Goal: Obtain resource: Download file/media

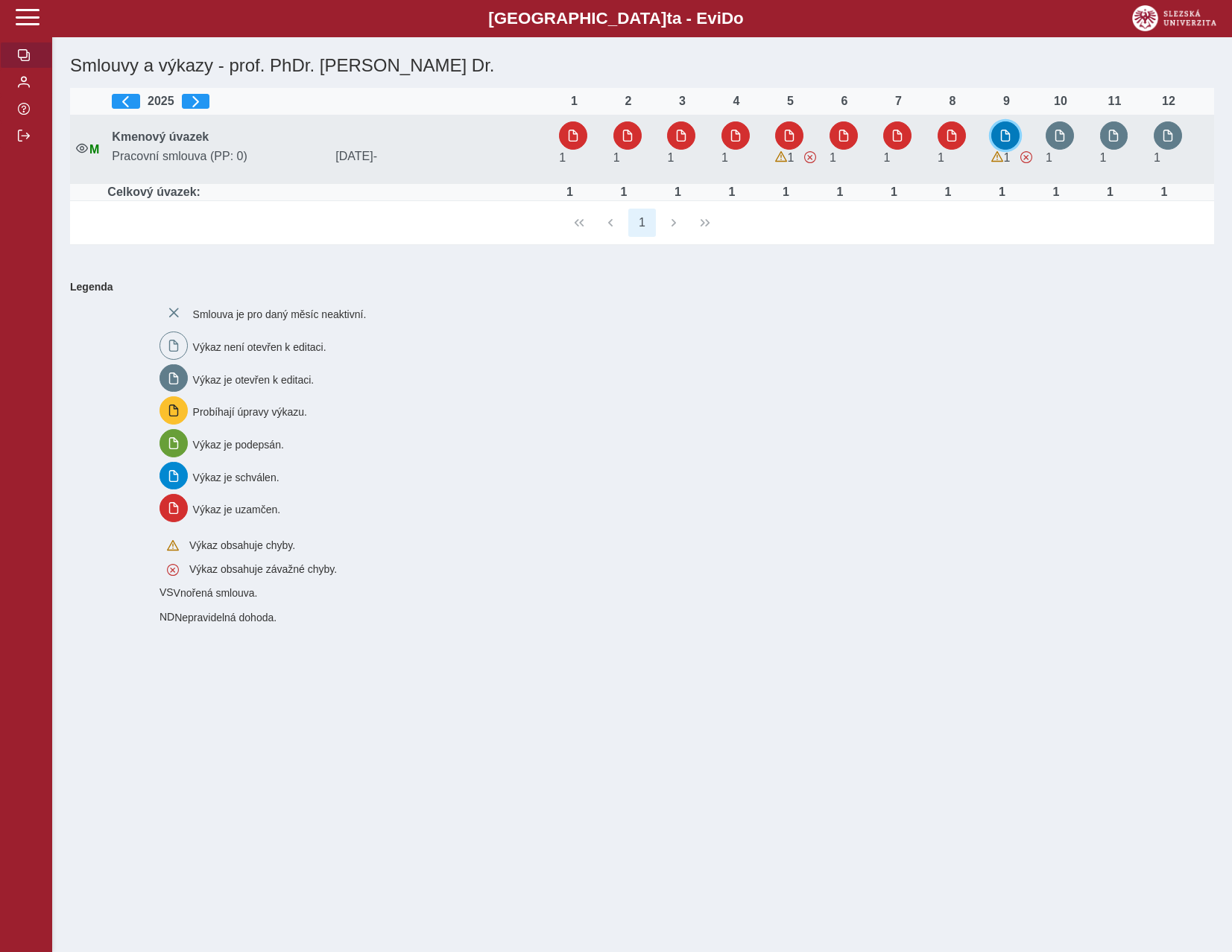
click at [1005, 136] on span "button" at bounding box center [1005, 135] width 12 height 12
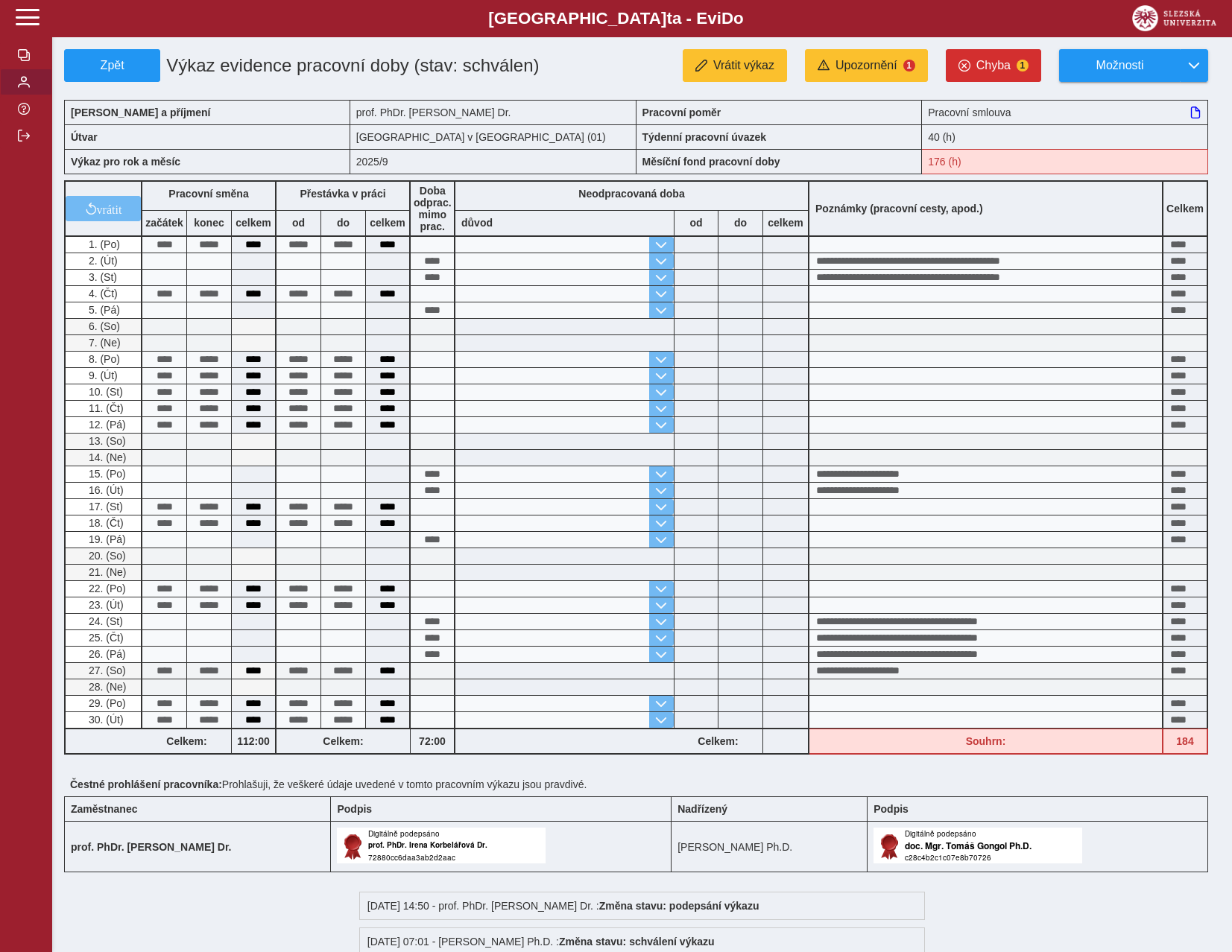
click at [29, 88] on span "button" at bounding box center [24, 81] width 12 height 12
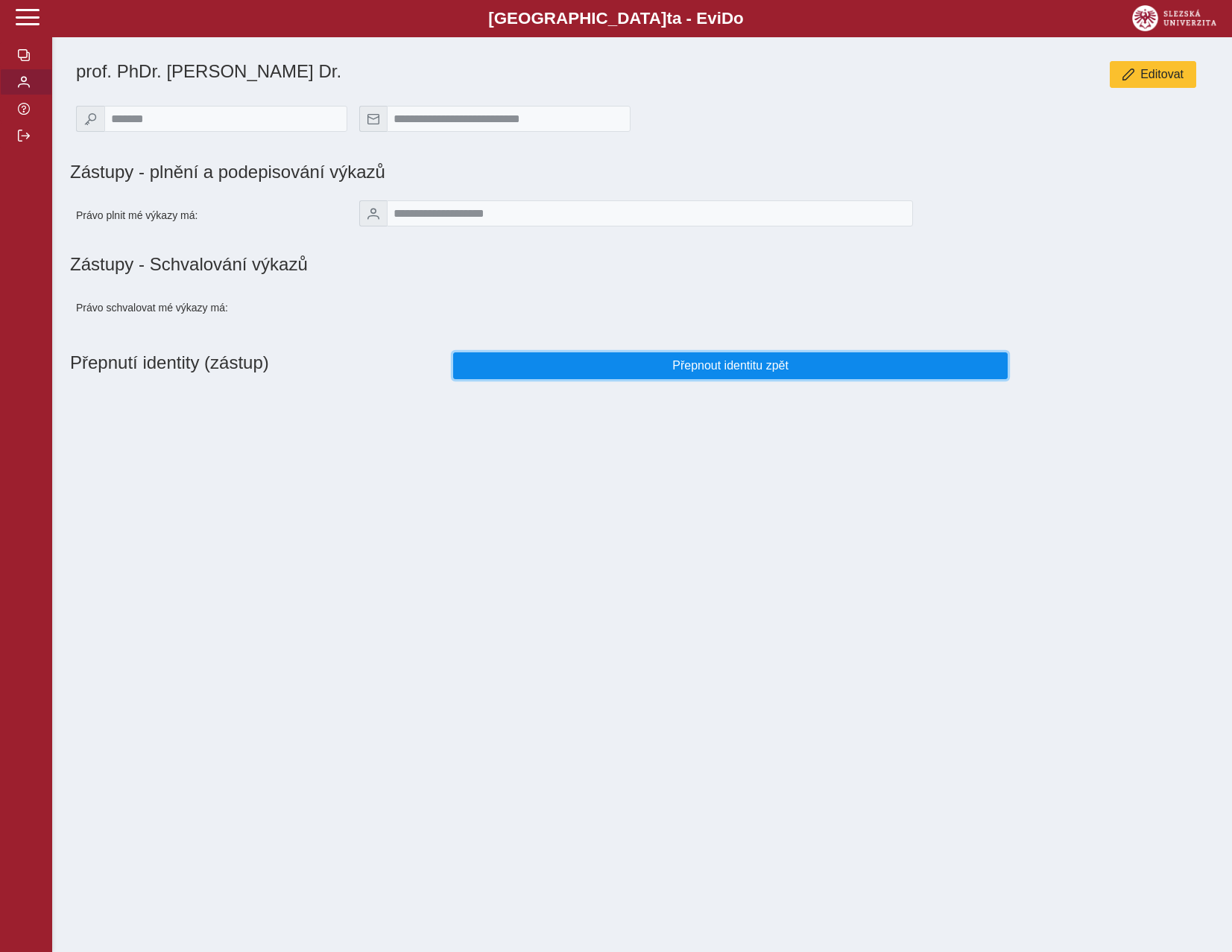
click at [612, 379] on button "Přepnout identitu zpět" at bounding box center [730, 365] width 555 height 26
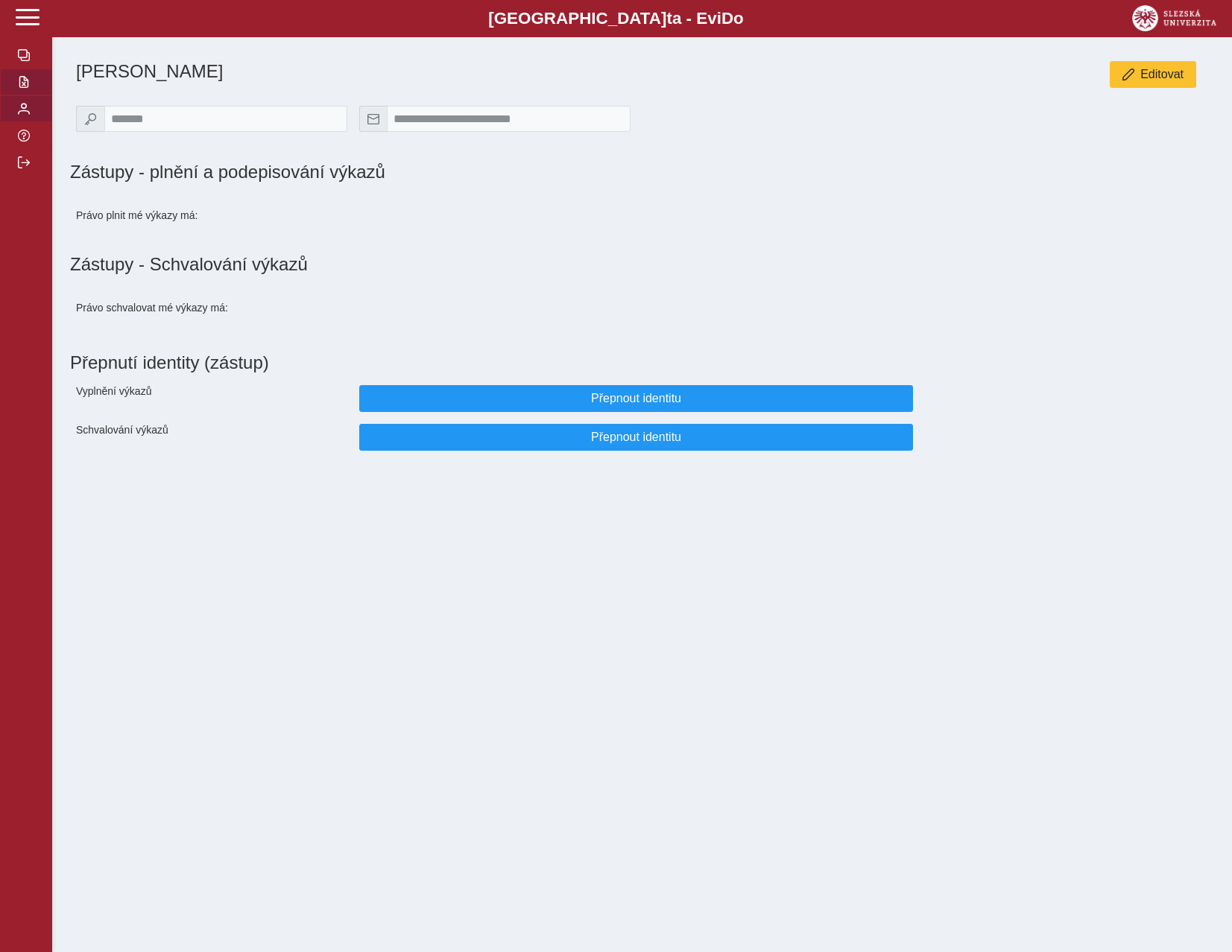
click at [21, 88] on span "button" at bounding box center [24, 81] width 12 height 12
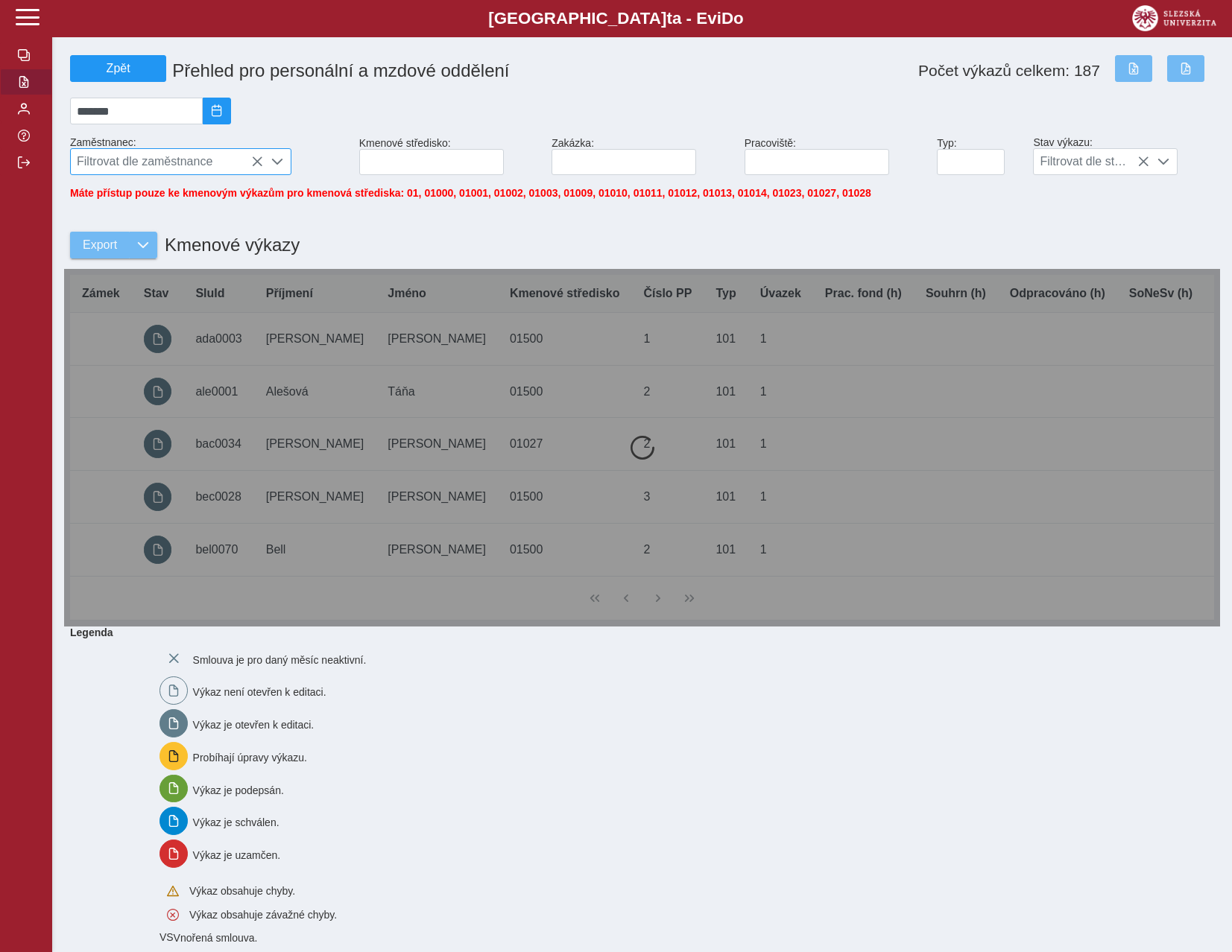
click at [133, 175] on span "Filtrovat dle zaměstnance" at bounding box center [167, 162] width 192 height 26
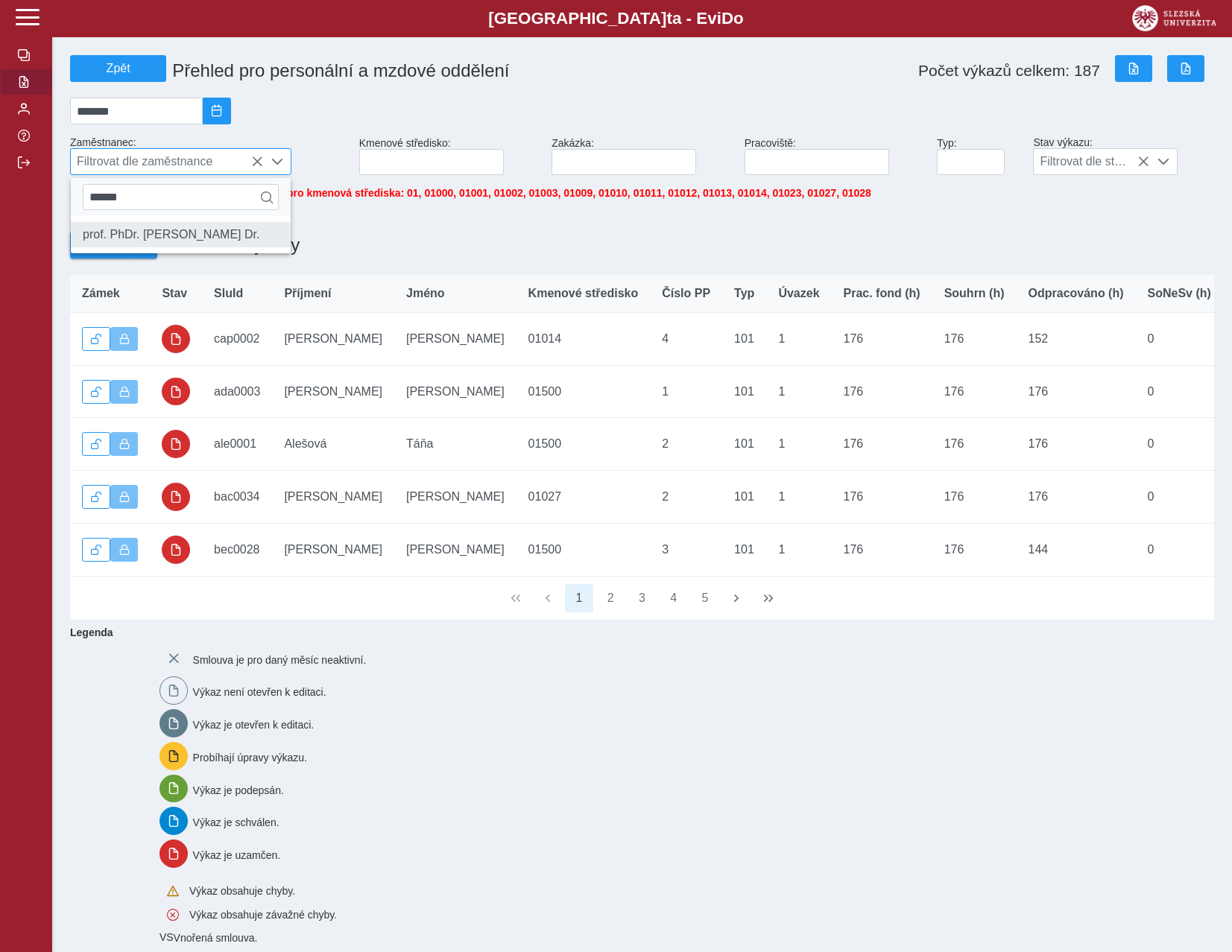
type input "******"
click at [207, 238] on li "prof. PhDr. [PERSON_NAME] Dr." at bounding box center [181, 235] width 220 height 26
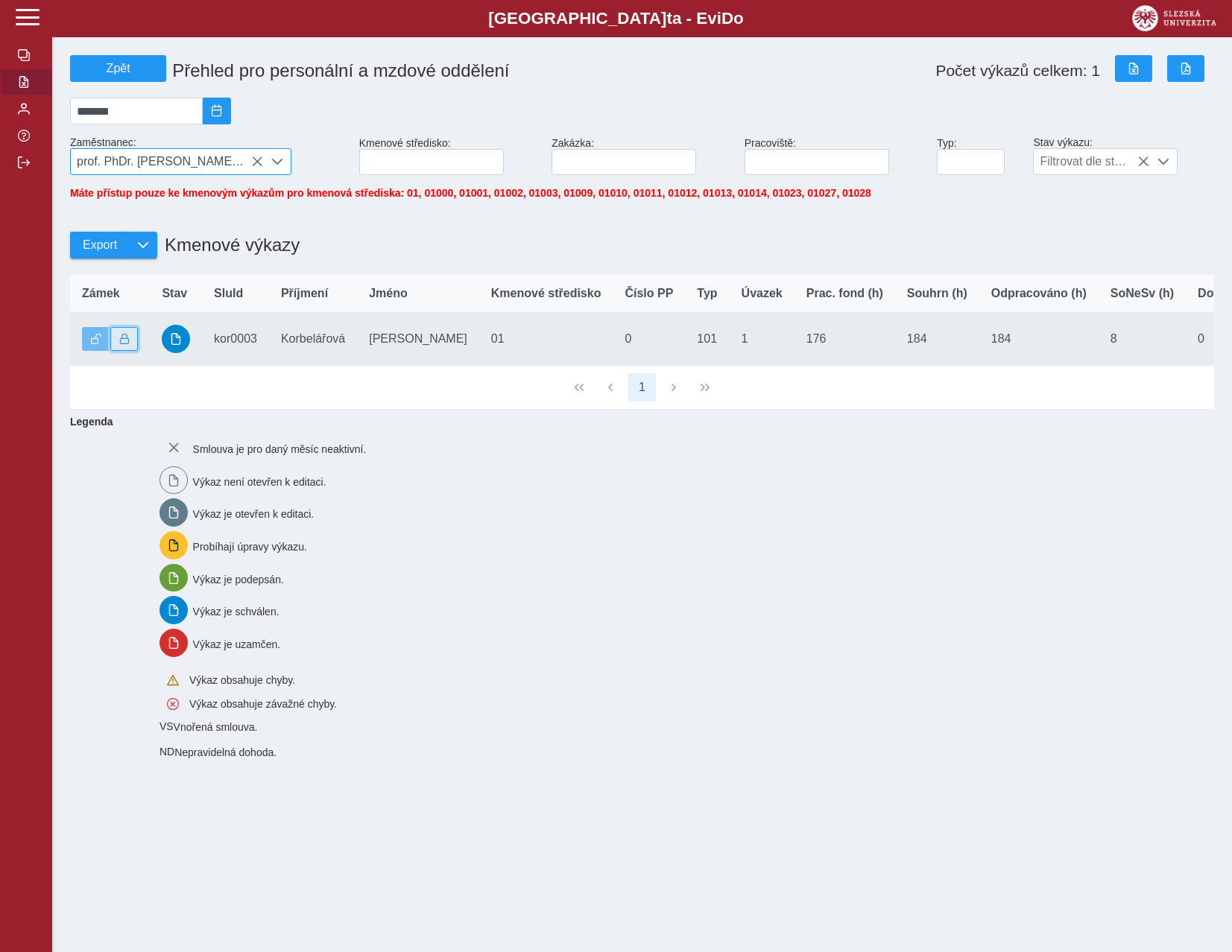
click at [127, 344] on span "button" at bounding box center [124, 339] width 11 height 11
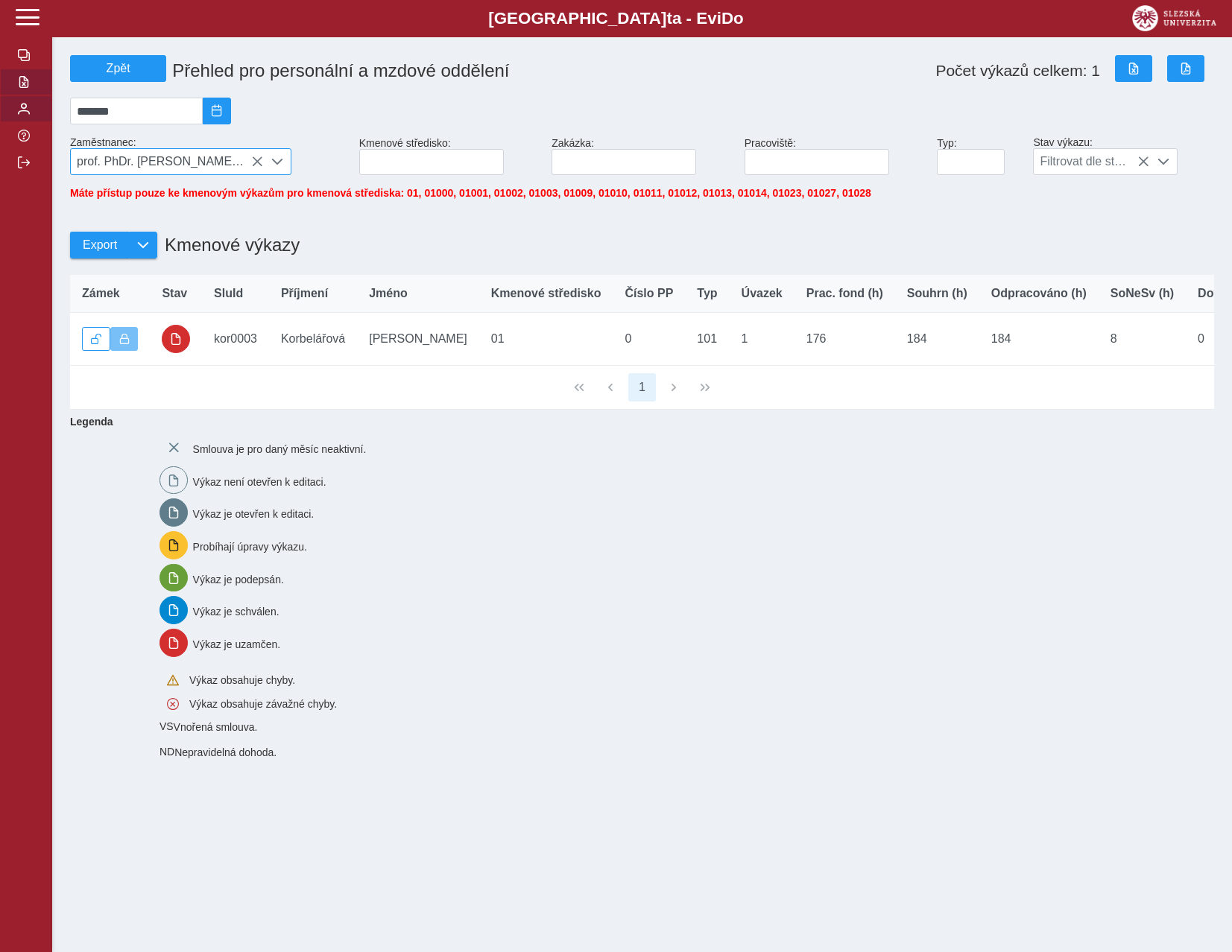
click at [24, 115] on span "button" at bounding box center [24, 109] width 12 height 12
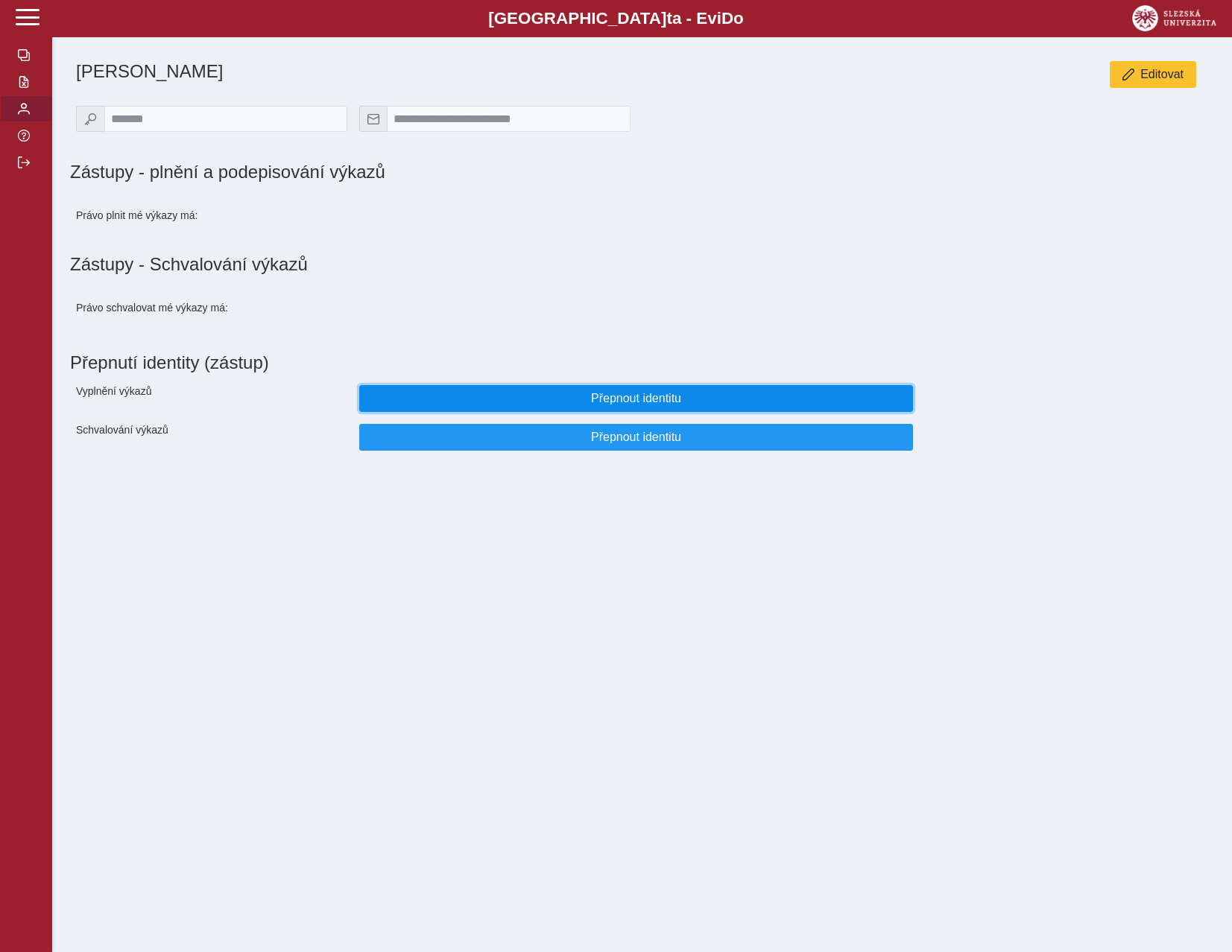
click at [518, 404] on span "Přepnout identitu" at bounding box center [636, 398] width 529 height 14
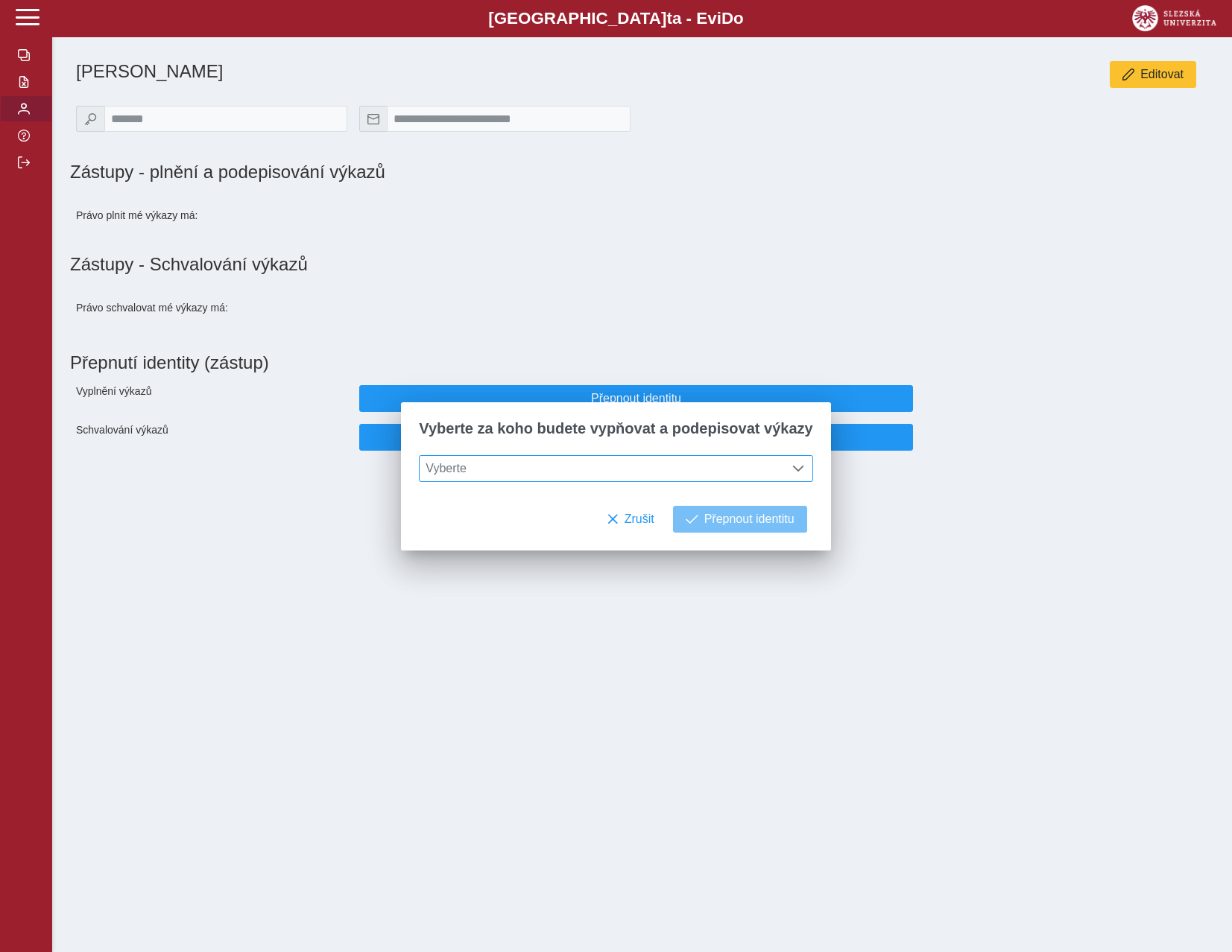
click at [545, 470] on span "Vyberte" at bounding box center [601, 469] width 364 height 26
click at [537, 544] on li "prof. PhDr. [PERSON_NAME] Dr." at bounding box center [615, 542] width 392 height 26
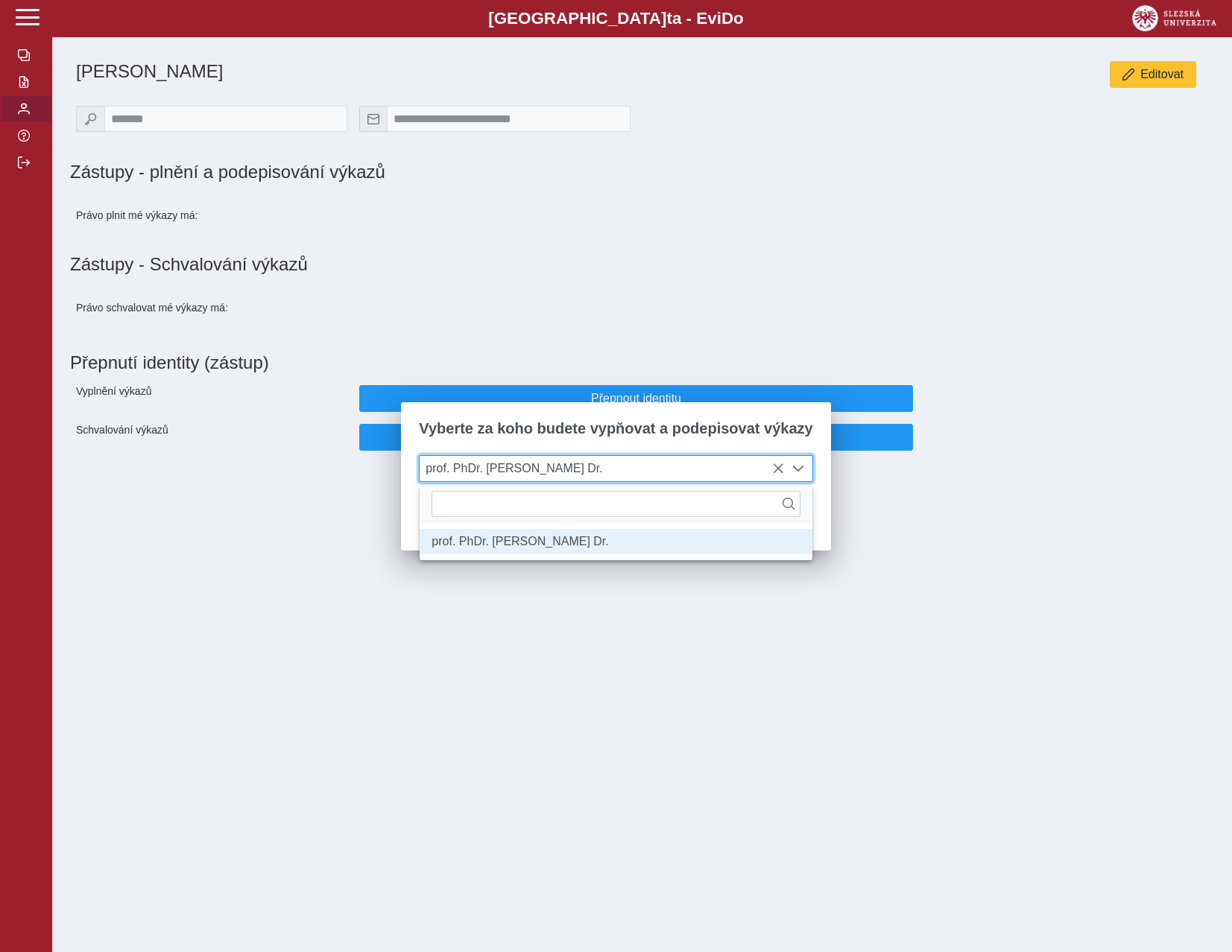
scroll to position [8, 61]
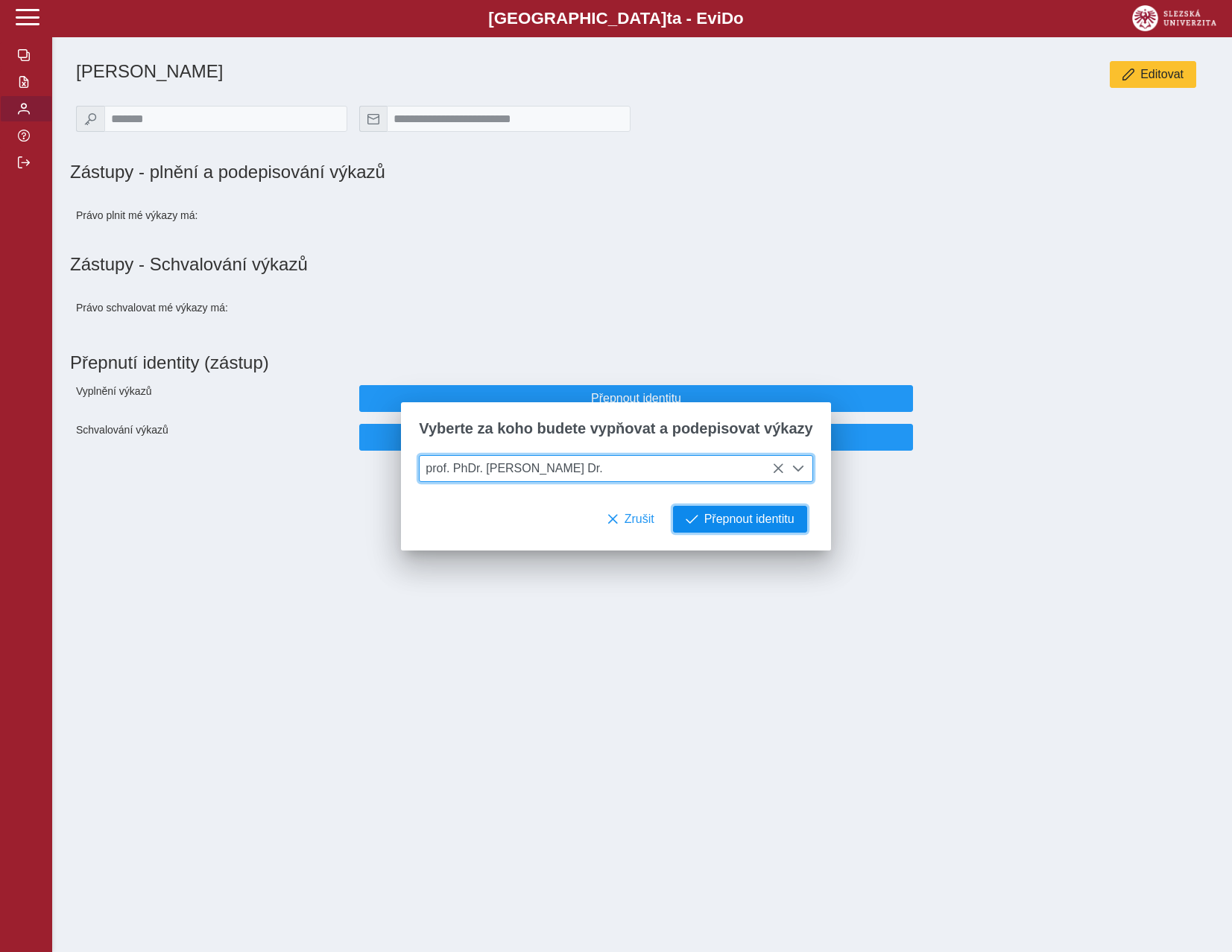
click at [739, 533] on button "Přepnout identitu" at bounding box center [740, 519] width 134 height 26
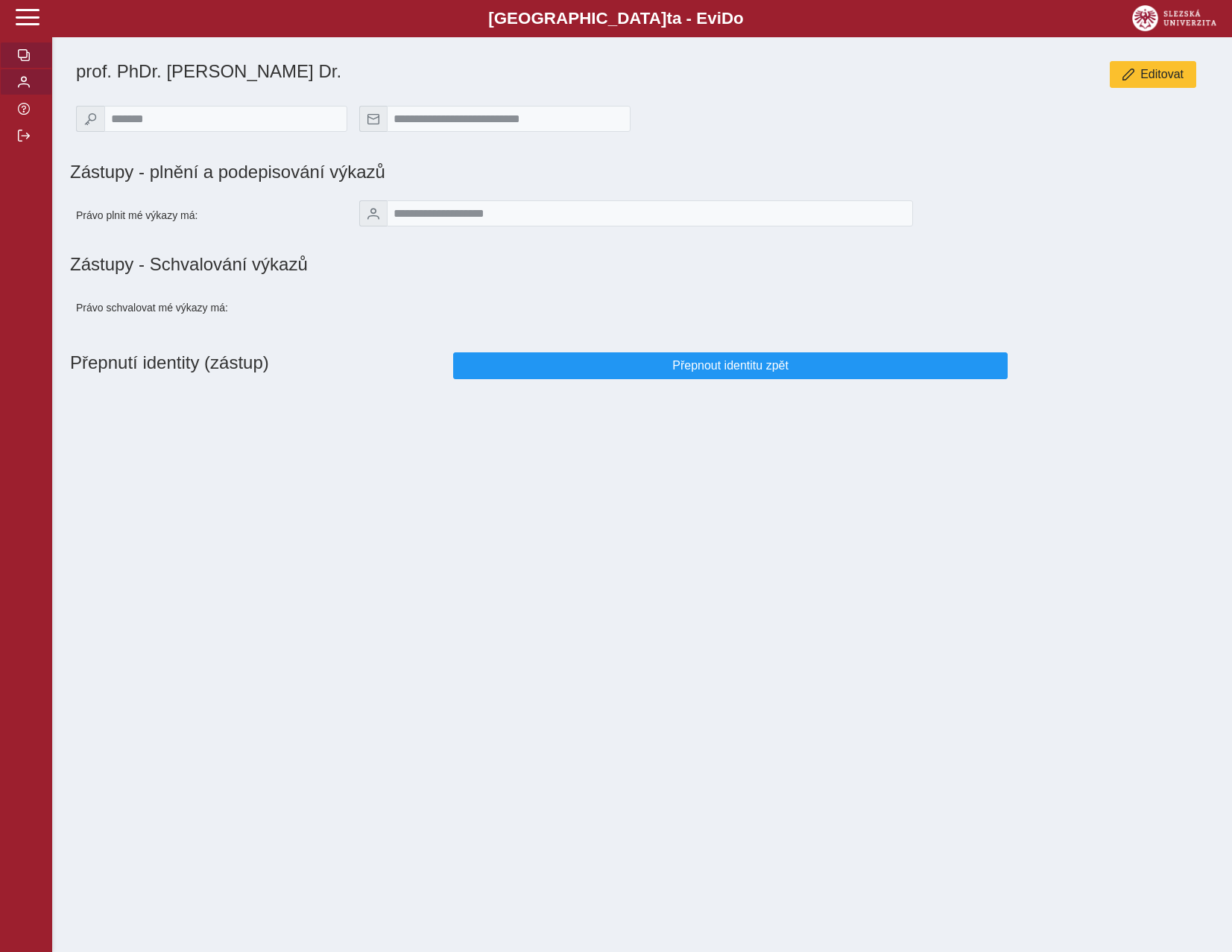
click at [22, 61] on span "button" at bounding box center [24, 55] width 12 height 12
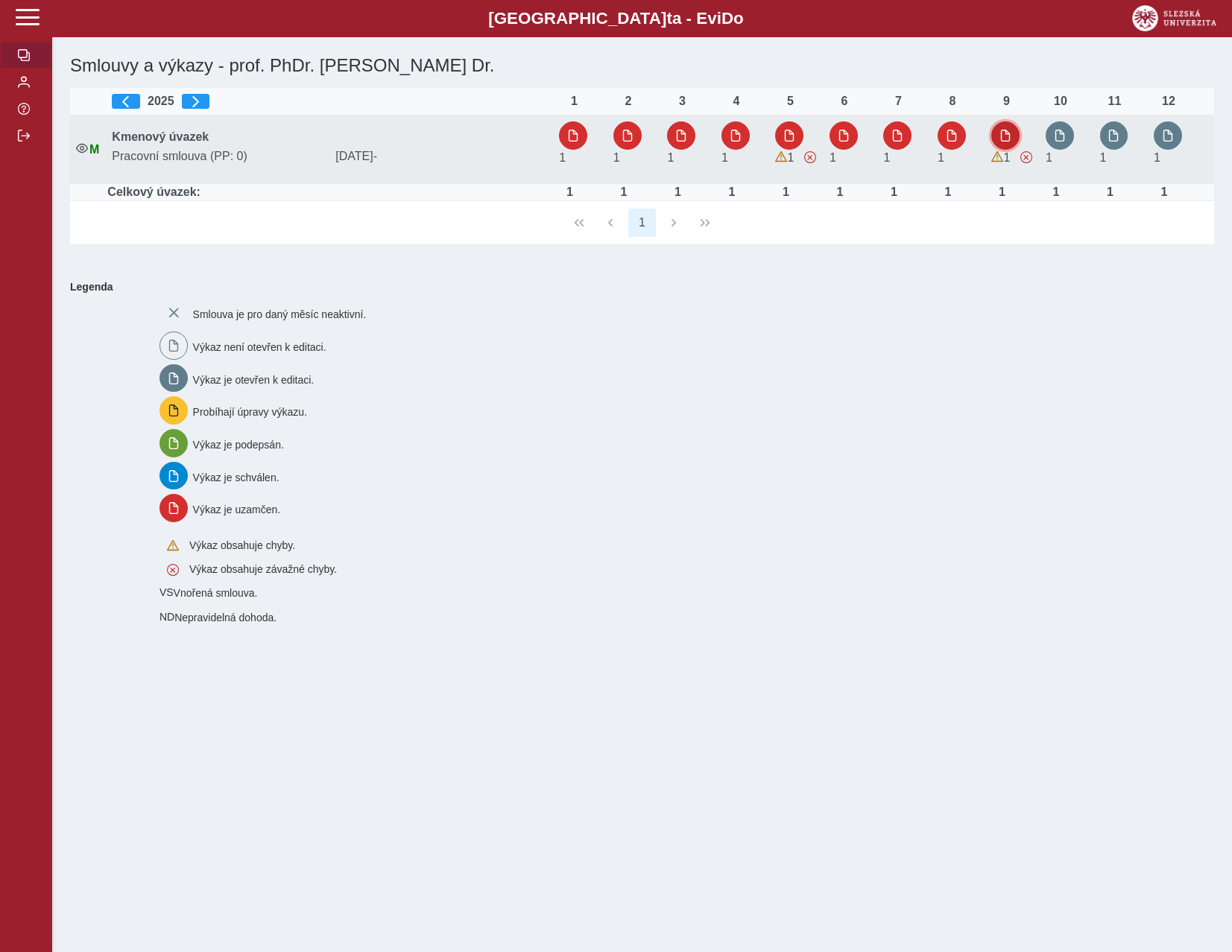
click at [1014, 136] on button "button" at bounding box center [1005, 135] width 28 height 28
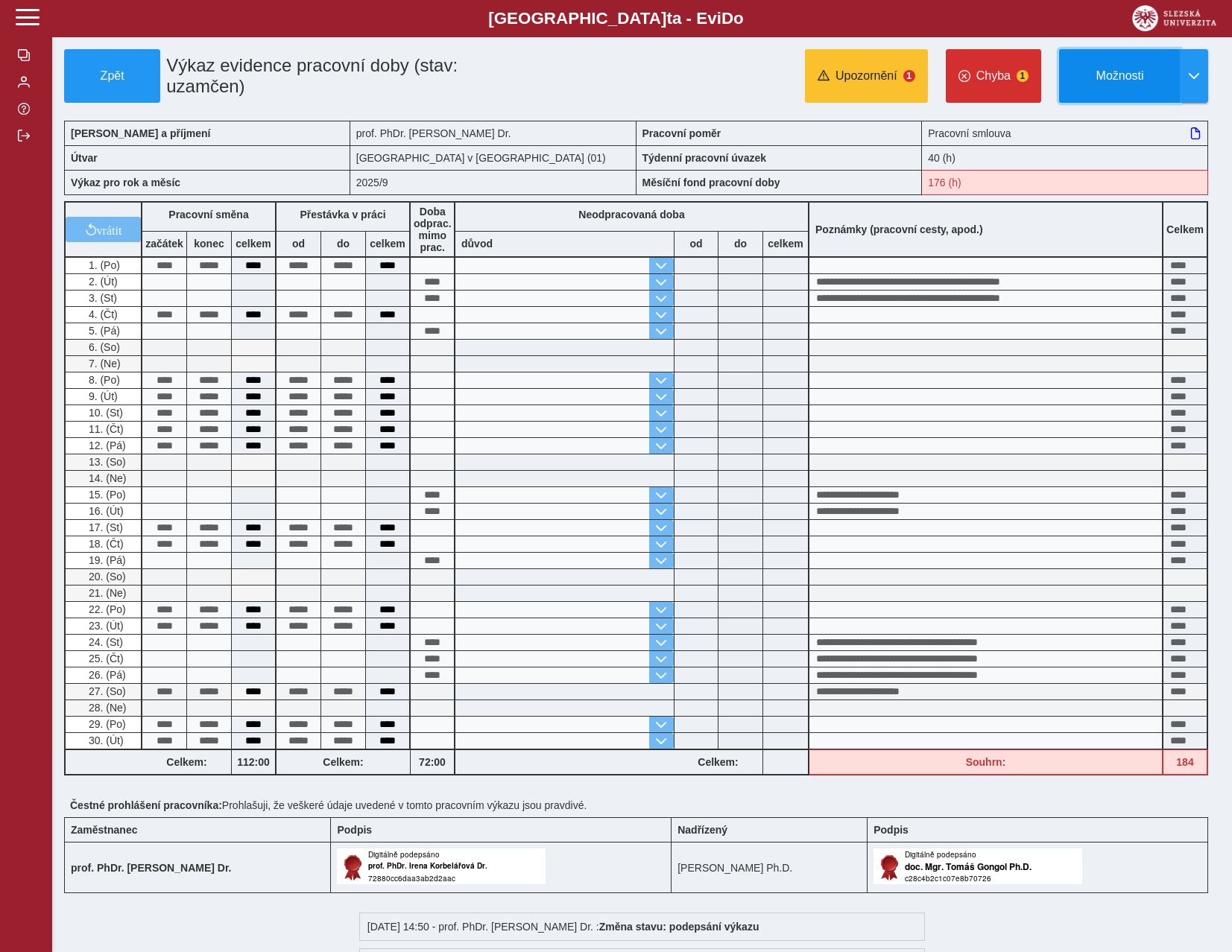
click at [1106, 75] on span "Možnosti" at bounding box center [1120, 77] width 96 height 14
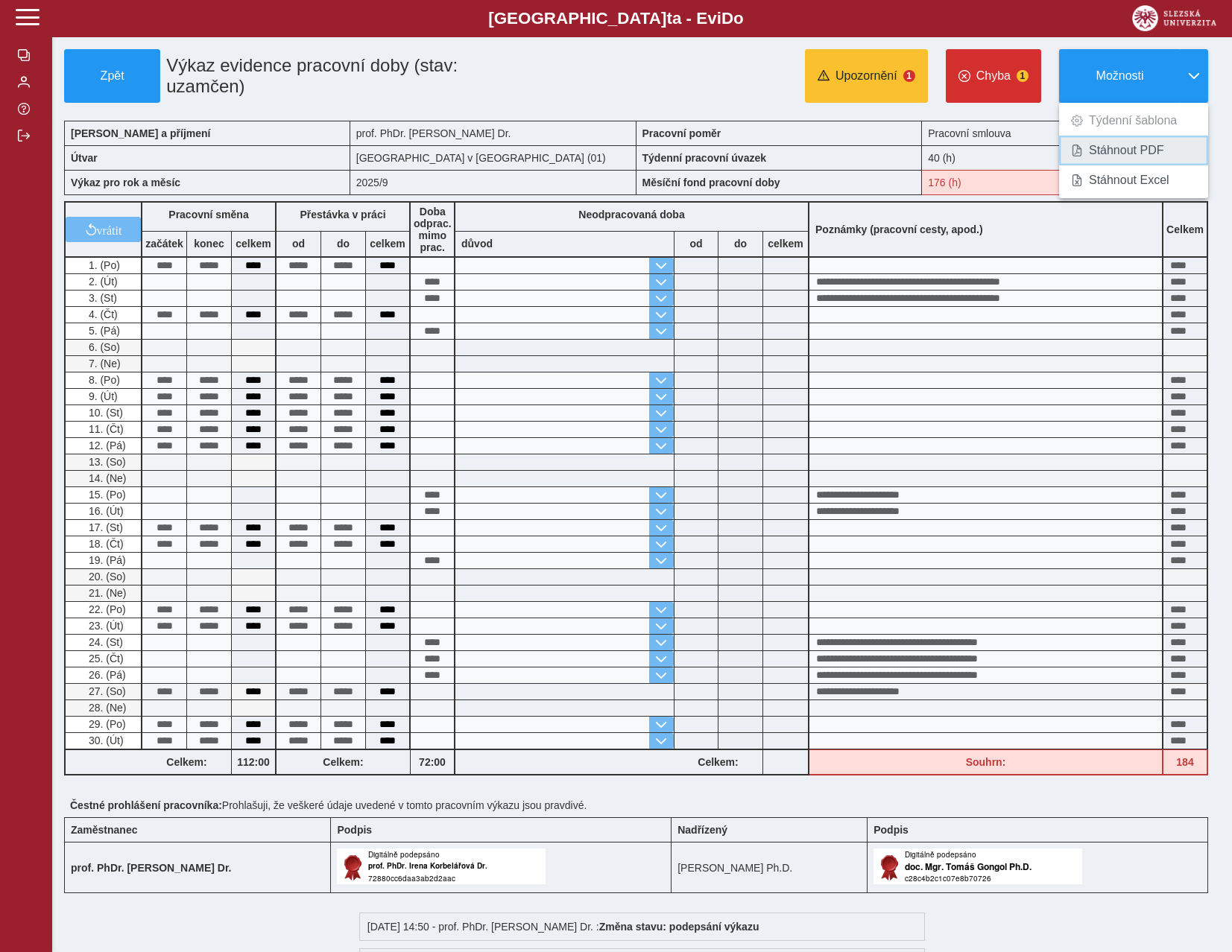
click at [1115, 144] on span "Stáhnout PDF" at bounding box center [1126, 150] width 76 height 12
click at [31, 25] on span at bounding box center [27, 17] width 24 height 24
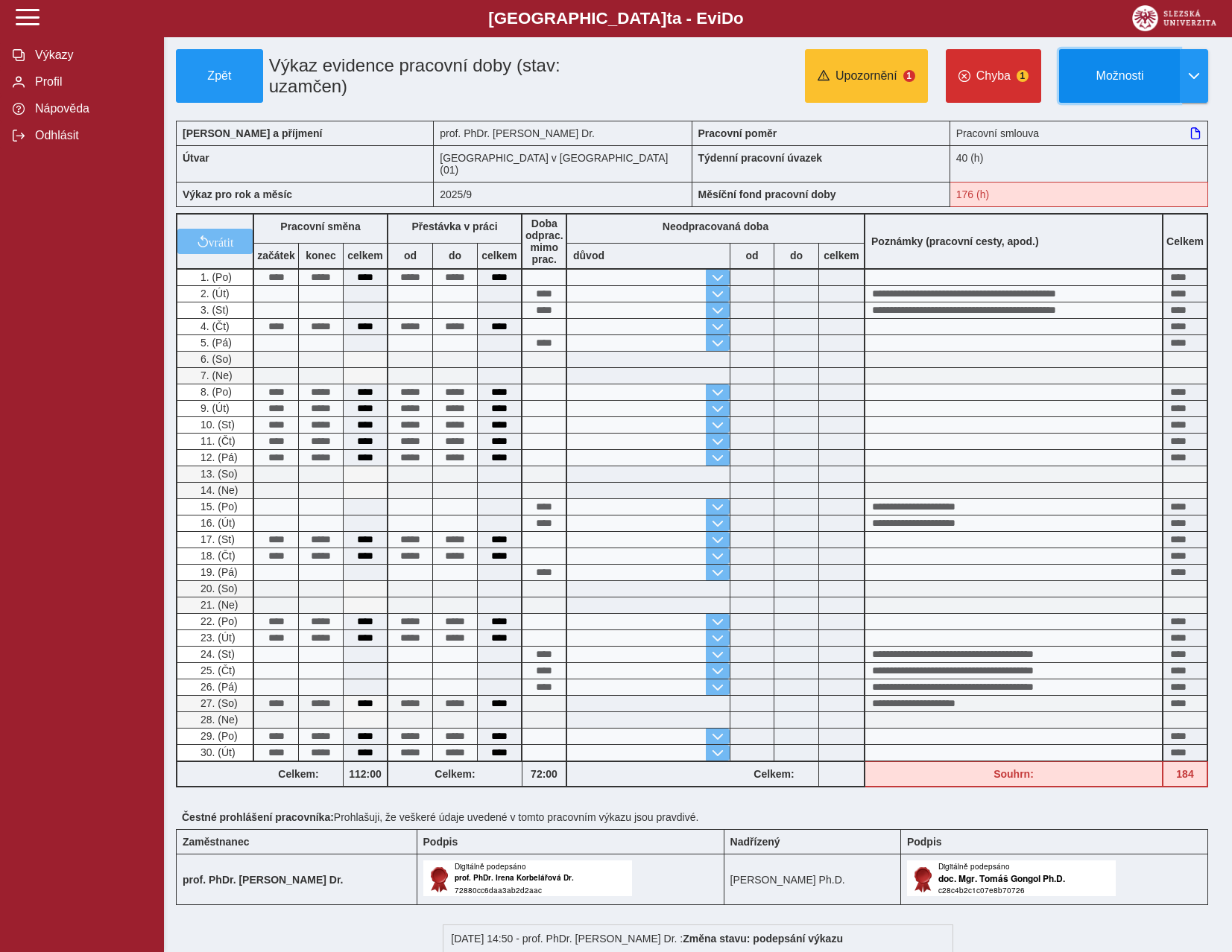
click at [1135, 90] on button "Možnosti" at bounding box center [1119, 76] width 121 height 54
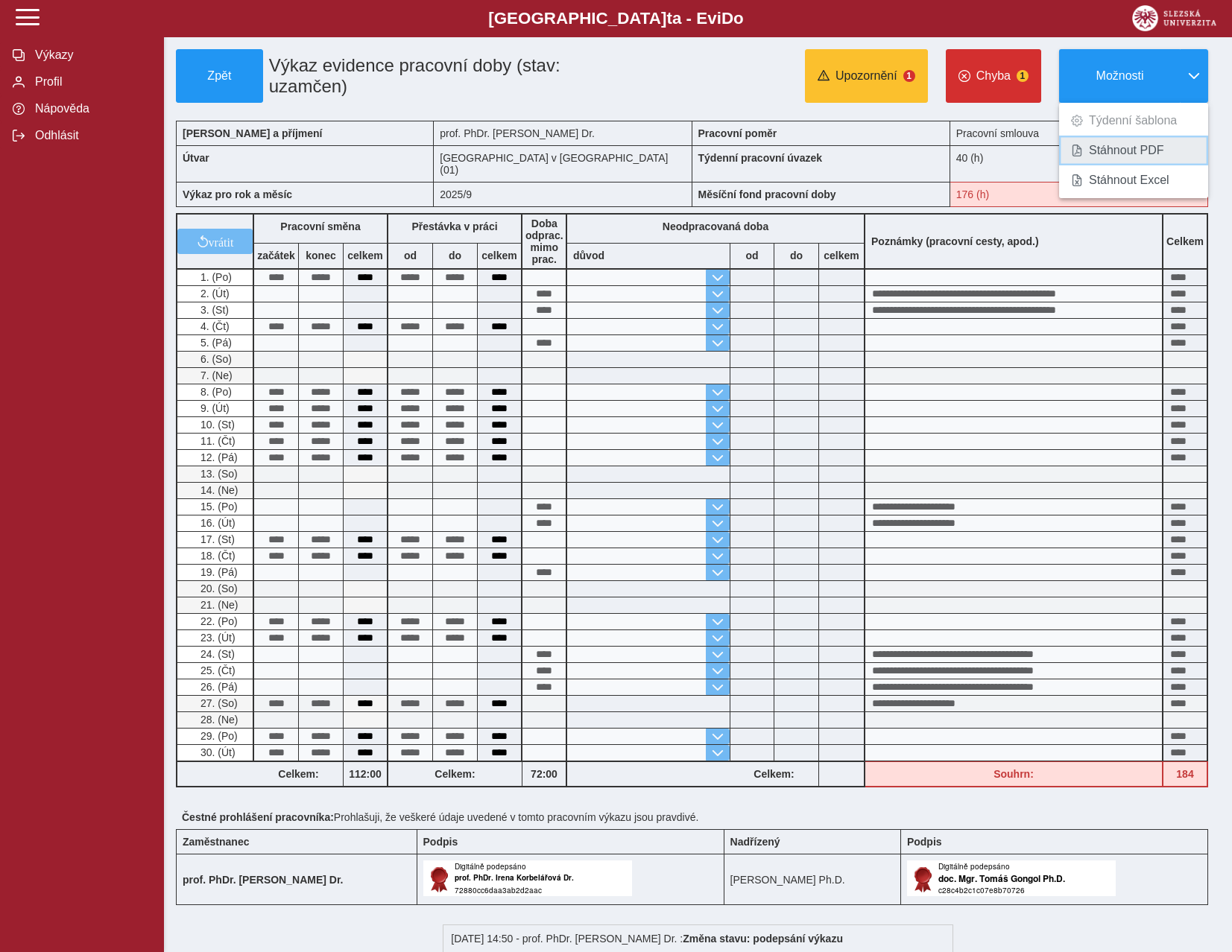
click at [1103, 153] on span "Stáhnout PDF" at bounding box center [1126, 150] width 76 height 12
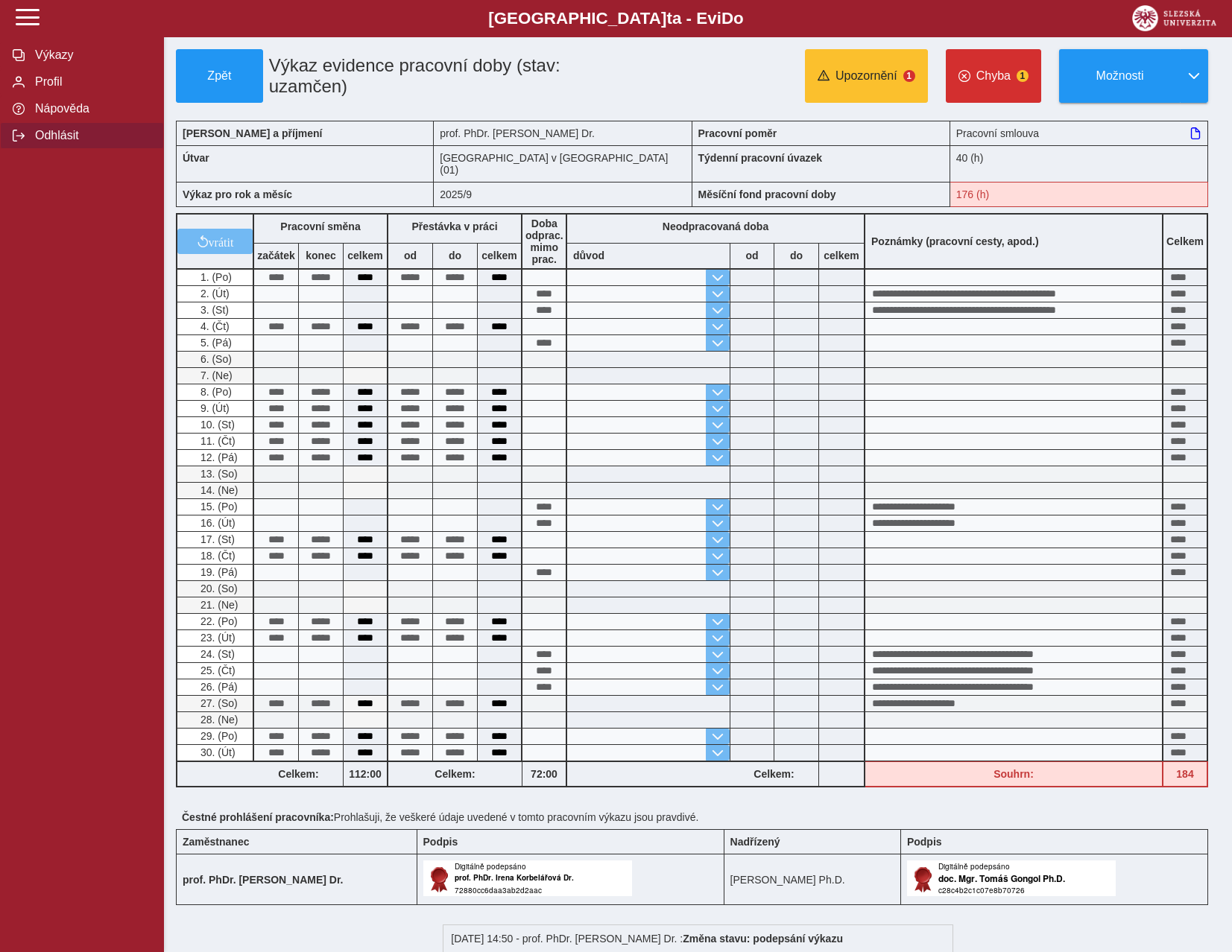
click at [85, 142] on span "Odhlásit" at bounding box center [90, 135] width 121 height 14
